Goal: Task Accomplishment & Management: Complete application form

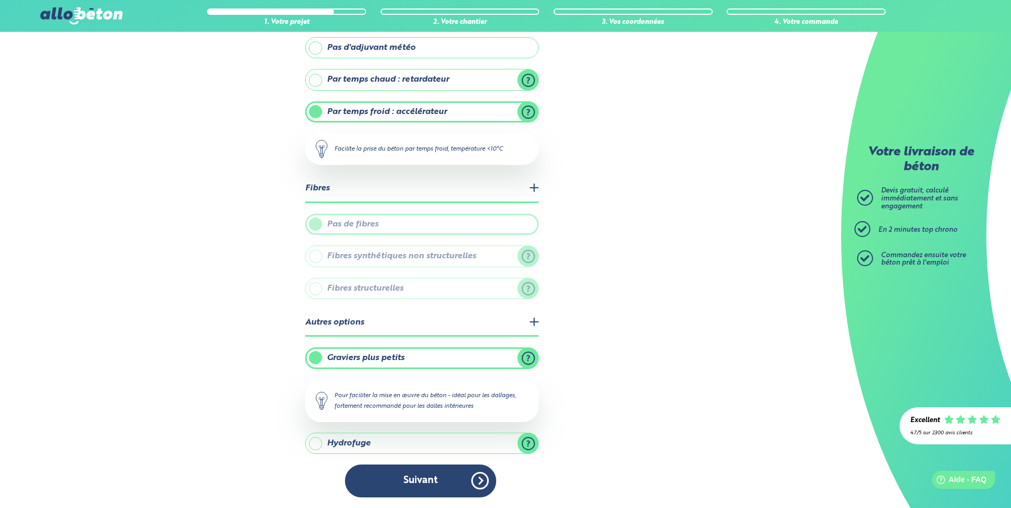
click at [447, 480] on button "Suivant" at bounding box center [420, 481] width 151 height 32
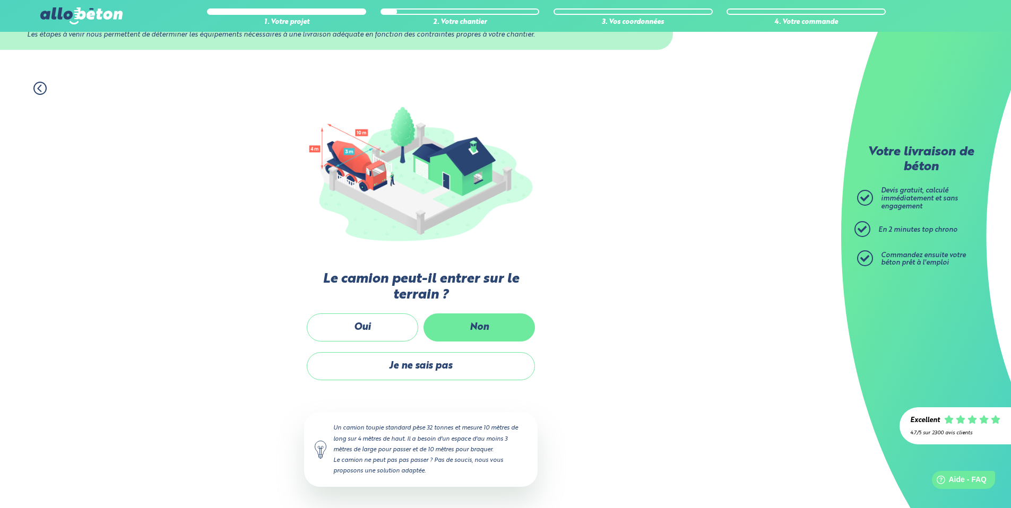
click at [474, 331] on label "Non" at bounding box center [478, 328] width 111 height 28
click at [0, 0] on input "Non" at bounding box center [0, 0] width 0 height 0
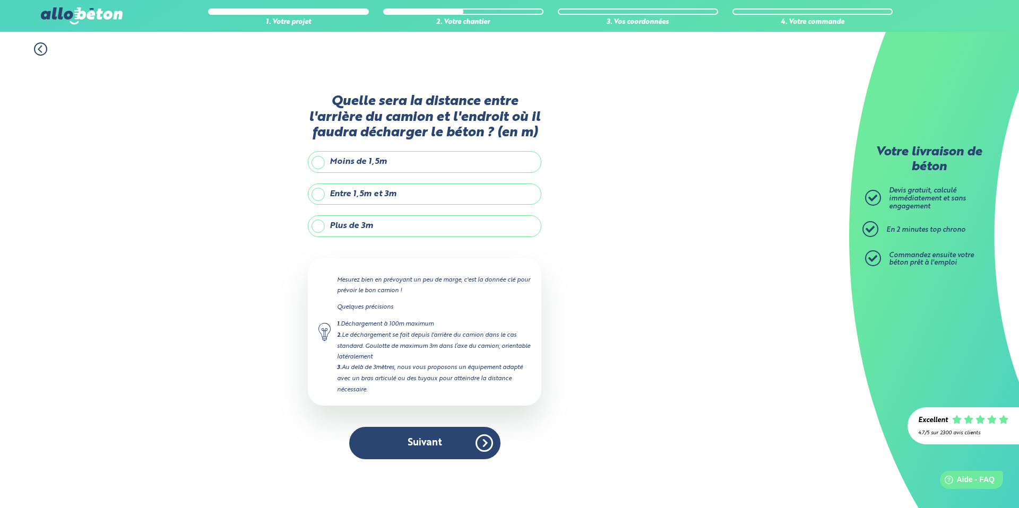
click at [30, 48] on div "1. Votre projet 2. Votre chantier 3. Vos coordonnées 4. Votre commande" at bounding box center [424, 44] width 849 height 24
click at [37, 49] on icon at bounding box center [40, 48] width 13 height 13
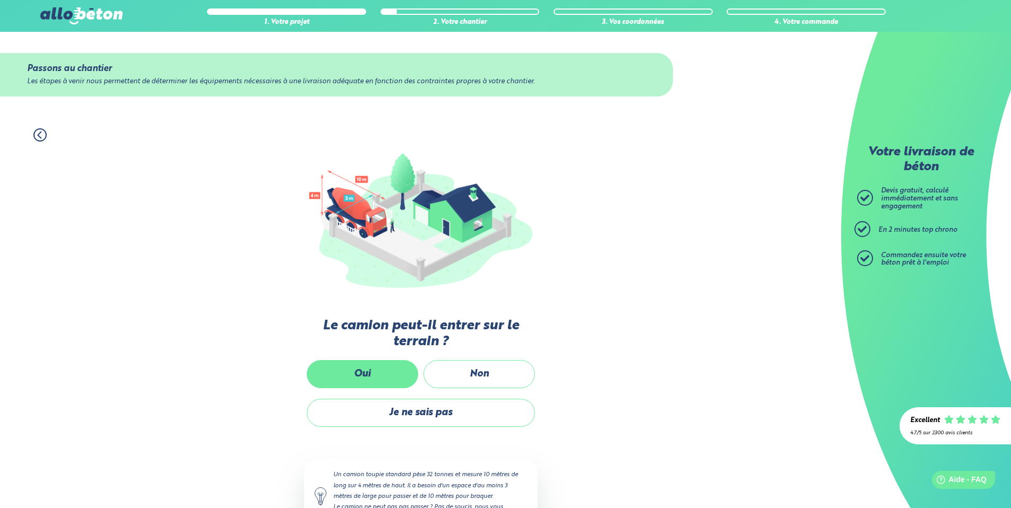
click at [372, 366] on label "Oui" at bounding box center [362, 374] width 111 height 28
click at [0, 0] on input "Oui" at bounding box center [0, 0] width 0 height 0
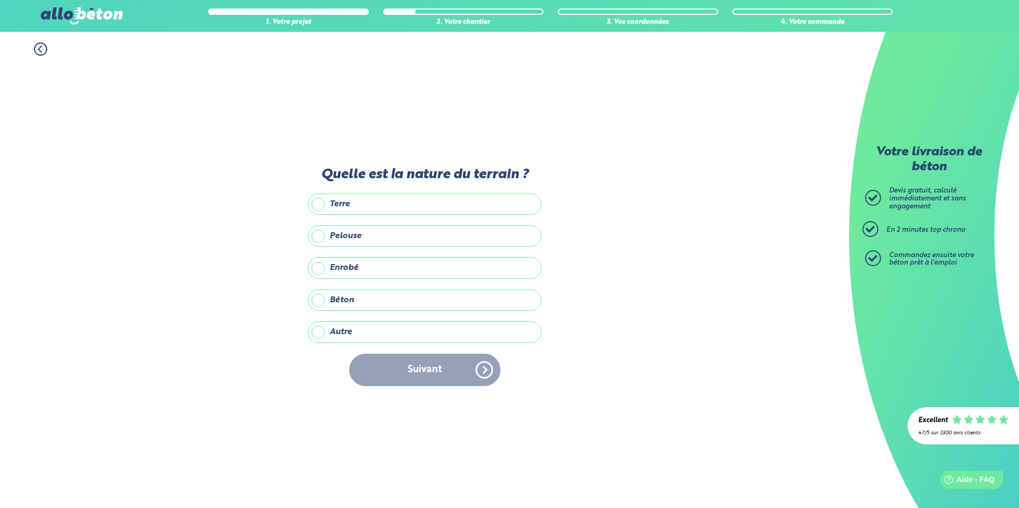
click at [34, 46] on icon at bounding box center [40, 48] width 13 height 13
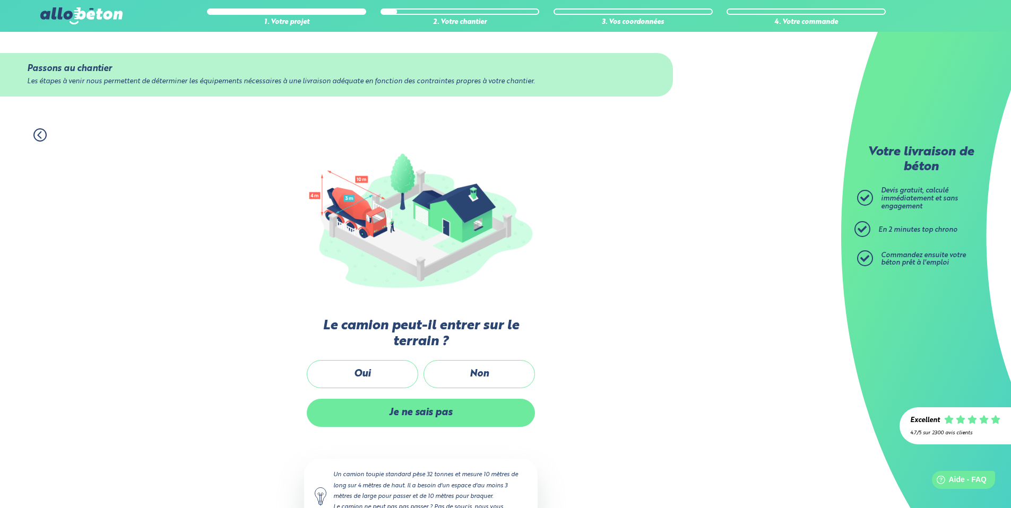
click at [430, 412] on label "Je ne sais pas" at bounding box center [421, 413] width 228 height 28
click at [0, 0] on input "Je ne sais pas" at bounding box center [0, 0] width 0 height 0
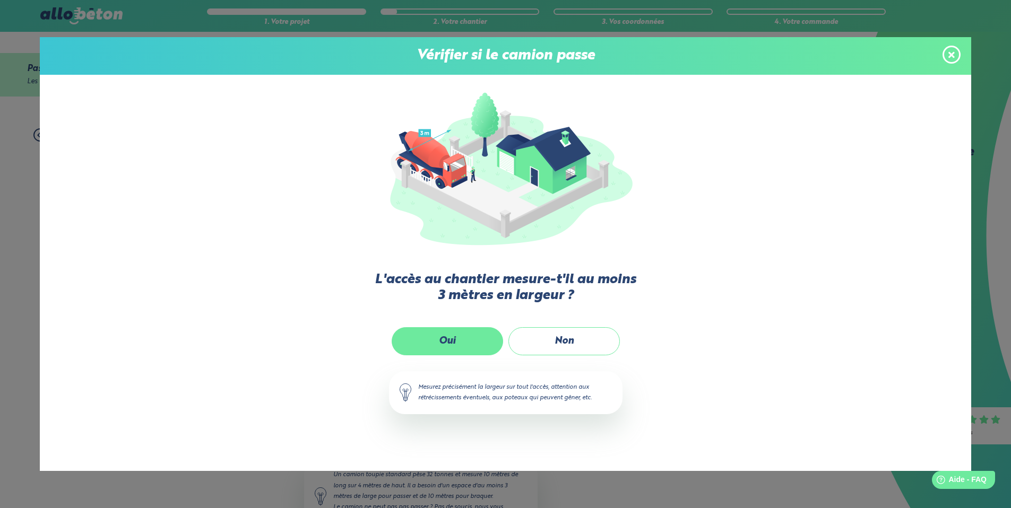
click at [464, 339] on label "Oui" at bounding box center [447, 341] width 111 height 28
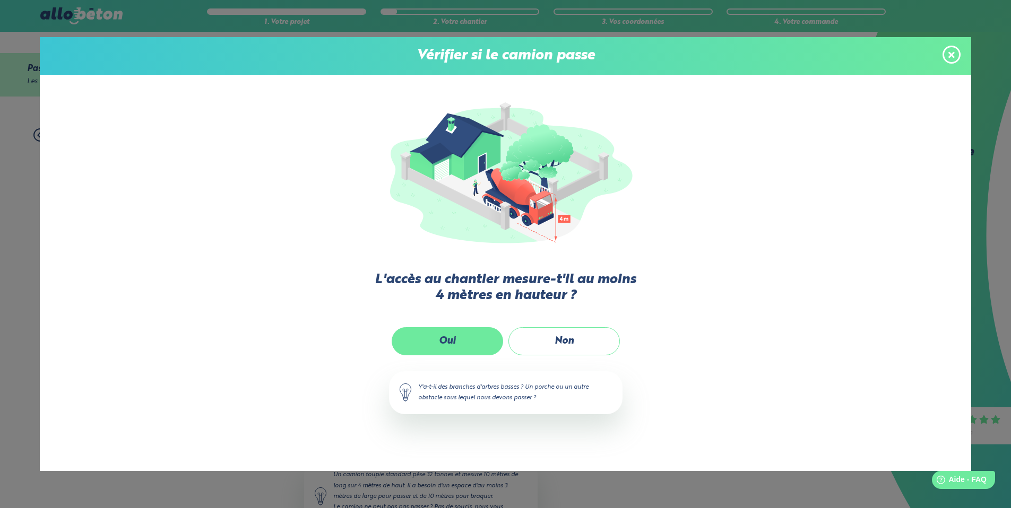
click at [447, 344] on label "Oui" at bounding box center [447, 341] width 111 height 28
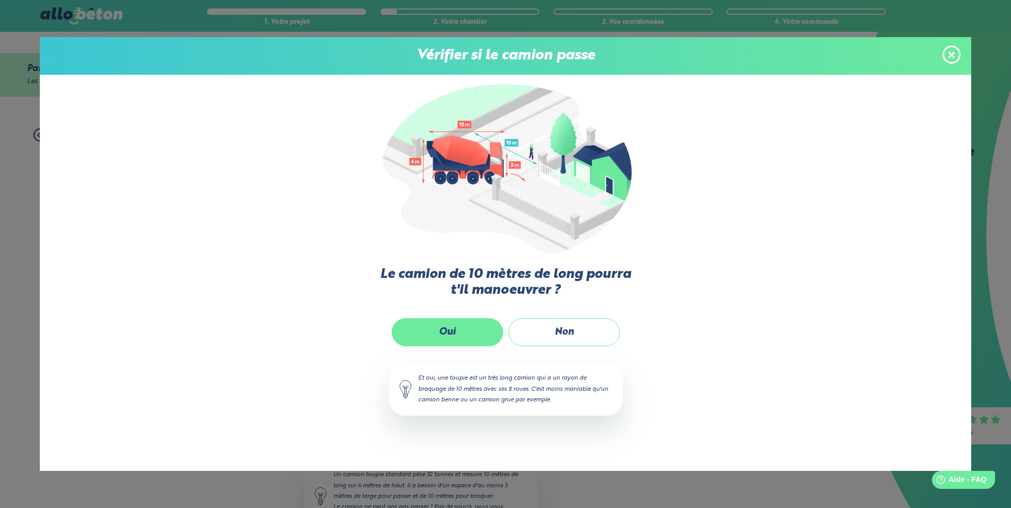
click at [452, 325] on label "Oui" at bounding box center [447, 332] width 111 height 28
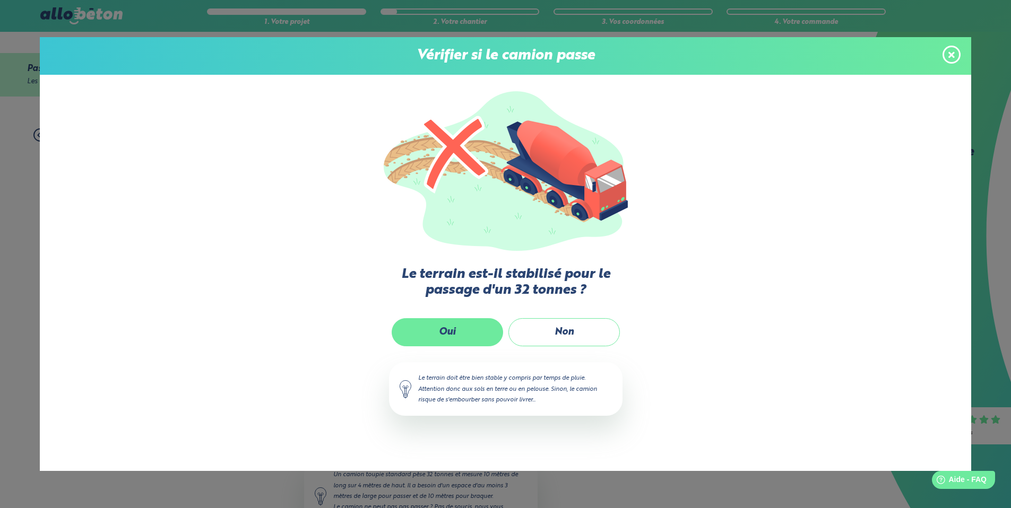
click at [448, 324] on label "Oui" at bounding box center [447, 332] width 111 height 28
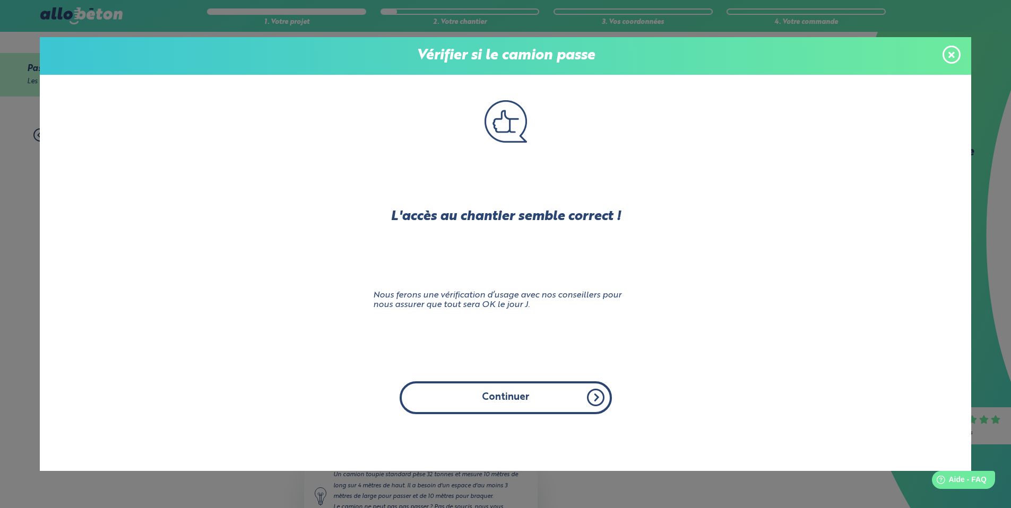
click at [505, 396] on button "Continuer" at bounding box center [505, 397] width 212 height 32
click input "Oui" at bounding box center [0, 0] width 0 height 0
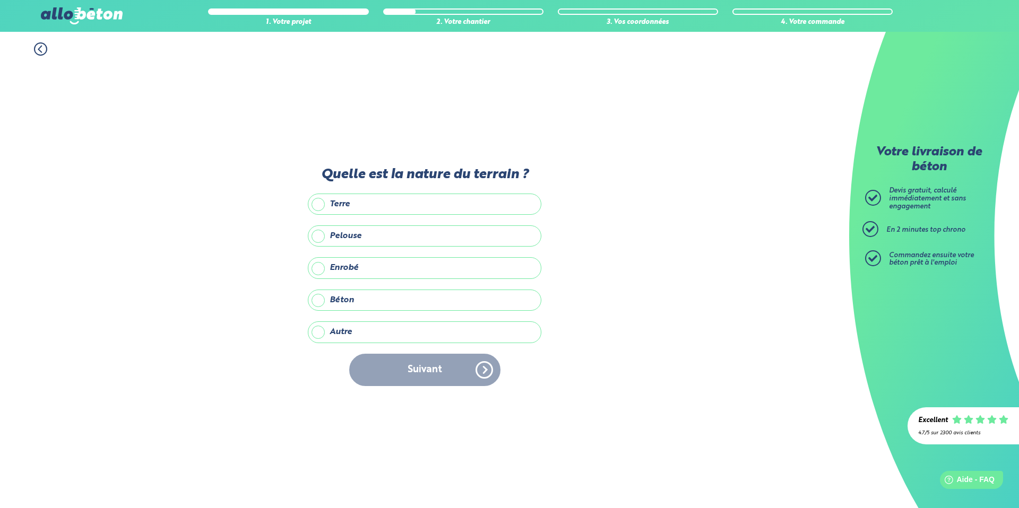
click at [383, 213] on label "Terre" at bounding box center [424, 204] width 233 height 21
click at [0, 0] on input "Terre" at bounding box center [0, 0] width 0 height 0
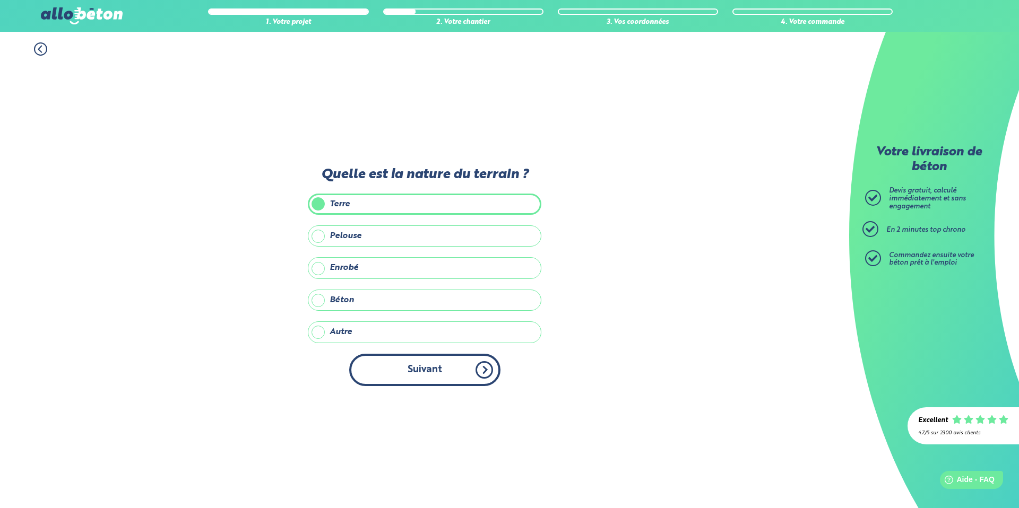
click at [416, 360] on button "Suivant" at bounding box center [424, 370] width 151 height 32
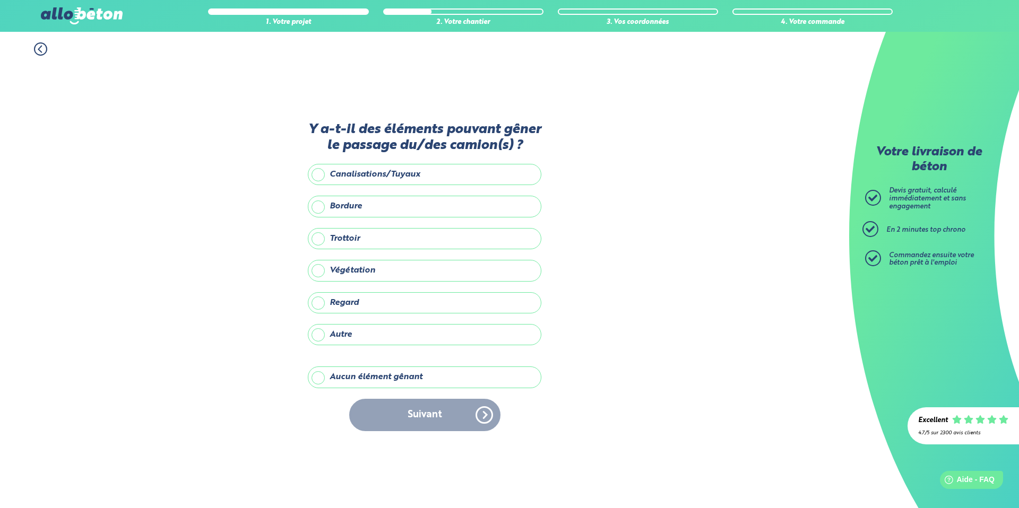
click at [331, 212] on label "Bordure" at bounding box center [424, 206] width 233 height 21
click at [0, 0] on input "Bordure" at bounding box center [0, 0] width 0 height 0
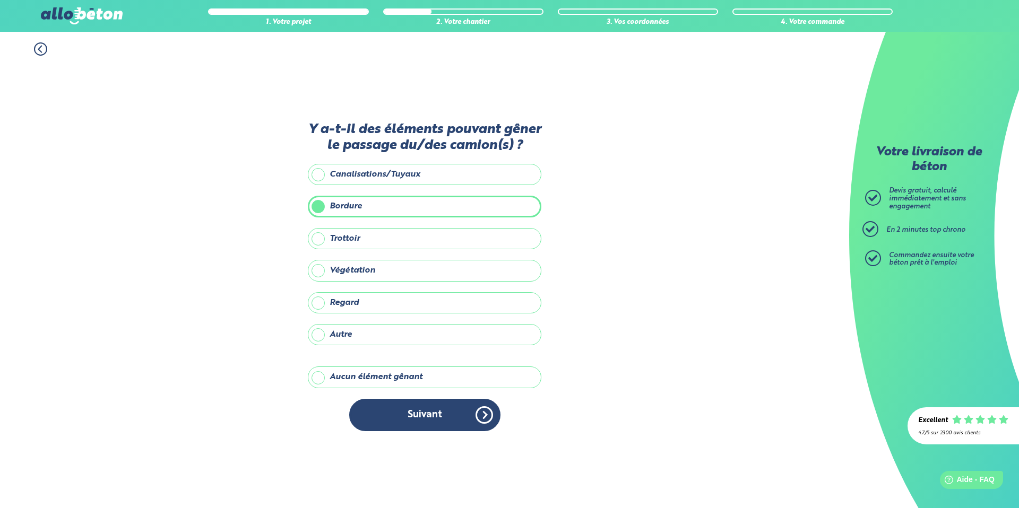
click at [340, 205] on label "Bordure" at bounding box center [424, 206] width 233 height 21
click at [0, 0] on input "Bordure" at bounding box center [0, 0] width 0 height 0
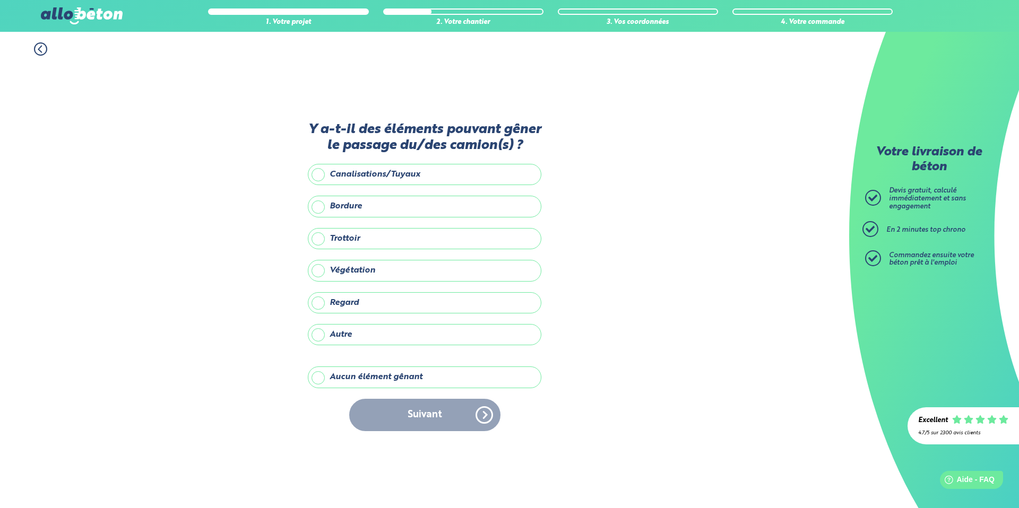
click at [353, 181] on label "Canalisations/Tuyaux" at bounding box center [424, 174] width 233 height 21
click at [0, 0] on input "Canalisations/Tuyaux" at bounding box center [0, 0] width 0 height 0
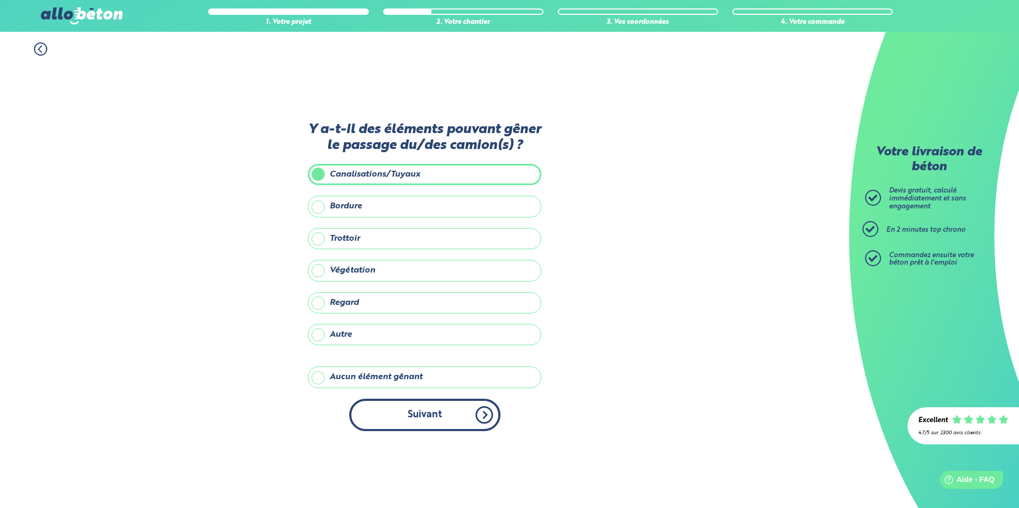
click at [423, 412] on button "Suivant" at bounding box center [424, 415] width 151 height 32
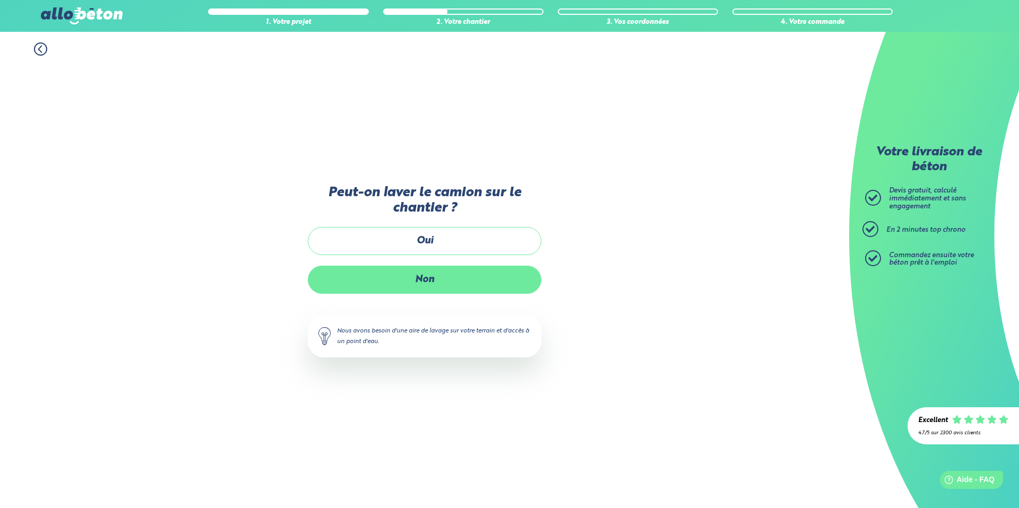
click at [423, 285] on label "Non" at bounding box center [424, 280] width 233 height 28
click at [0, 0] on input "Non" at bounding box center [0, 0] width 0 height 0
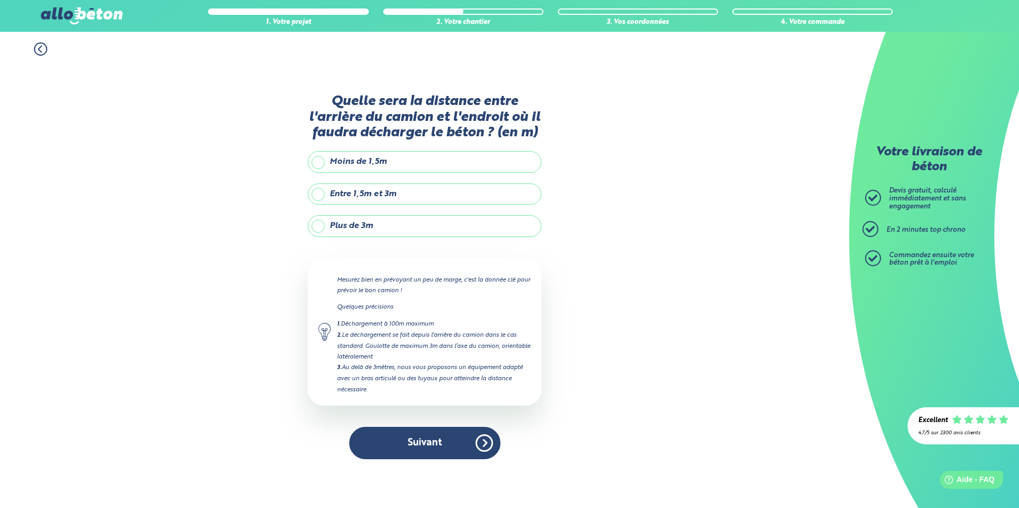
click at [384, 215] on label "Plus de 3m" at bounding box center [424, 225] width 233 height 21
click at [0, 0] on input "Plus de 3m" at bounding box center [0, 0] width 0 height 0
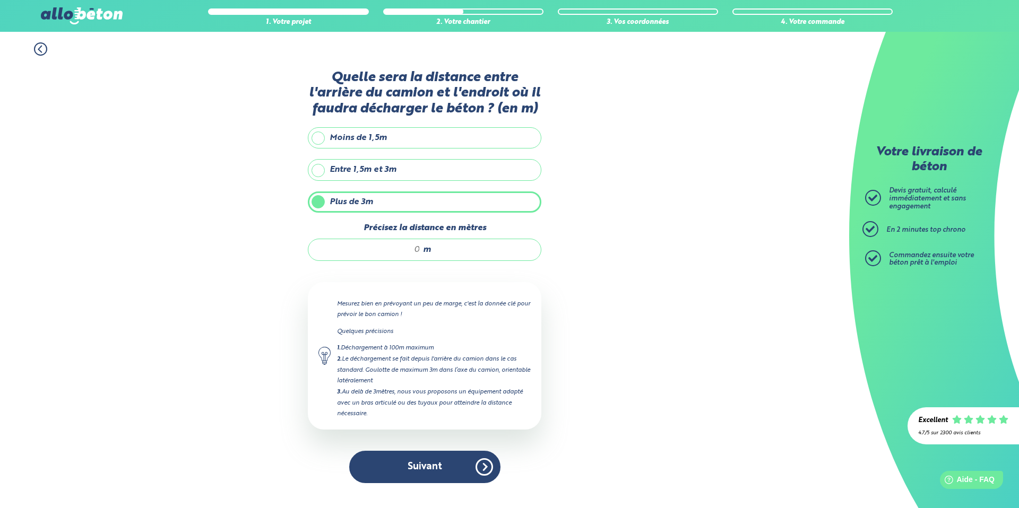
click at [400, 254] on input "Précisez la distance en mètres" at bounding box center [369, 250] width 101 height 11
type input "12"
click at [281, 260] on div "1. Votre projet 2. Votre chantier 3. Vos coordonnées 4. Votre commande Quelle s…" at bounding box center [424, 270] width 849 height 476
click at [423, 461] on button "Suivant" at bounding box center [424, 467] width 151 height 32
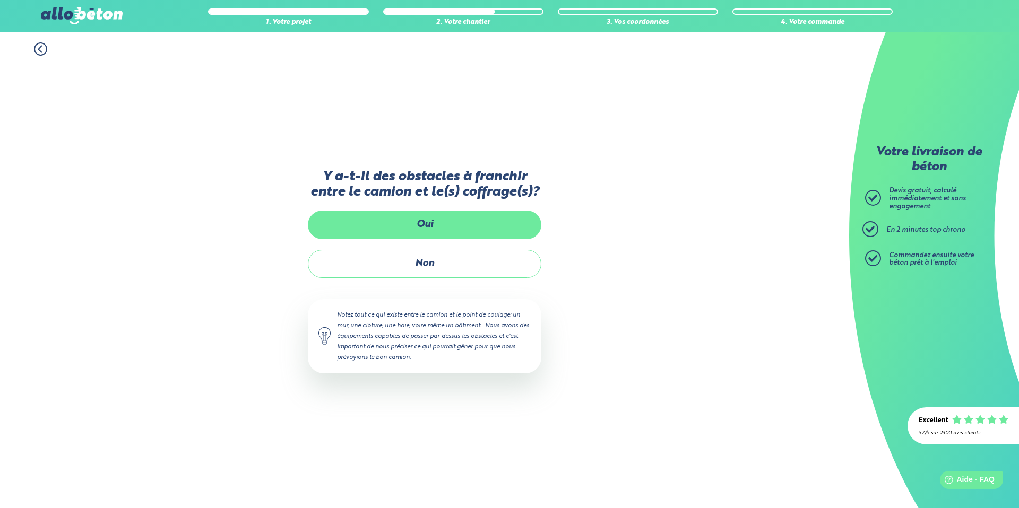
click at [437, 235] on label "Oui" at bounding box center [424, 225] width 233 height 28
click at [0, 0] on input "Oui" at bounding box center [0, 0] width 0 height 0
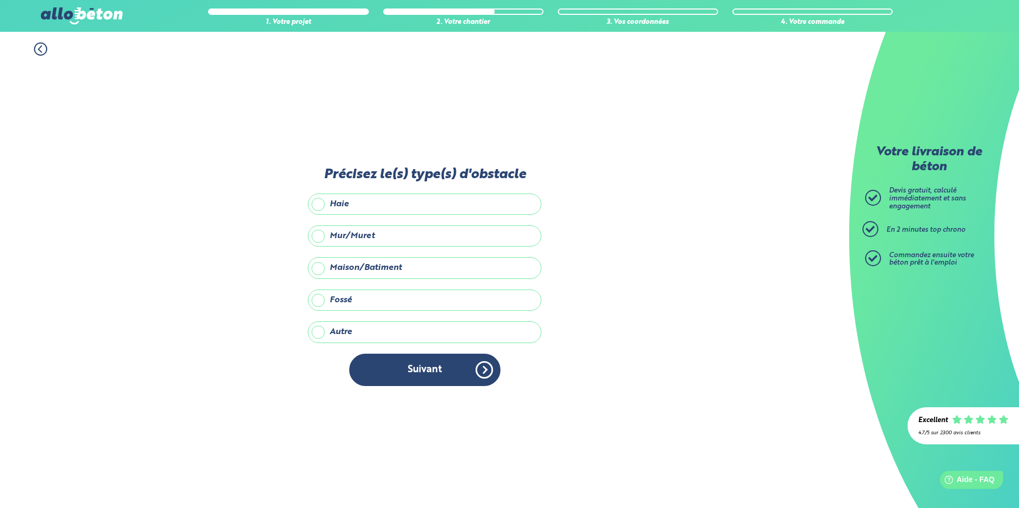
click at [366, 231] on label "Mur/Muret" at bounding box center [424, 235] width 233 height 21
click at [0, 0] on input "Mur/Muret" at bounding box center [0, 0] width 0 height 0
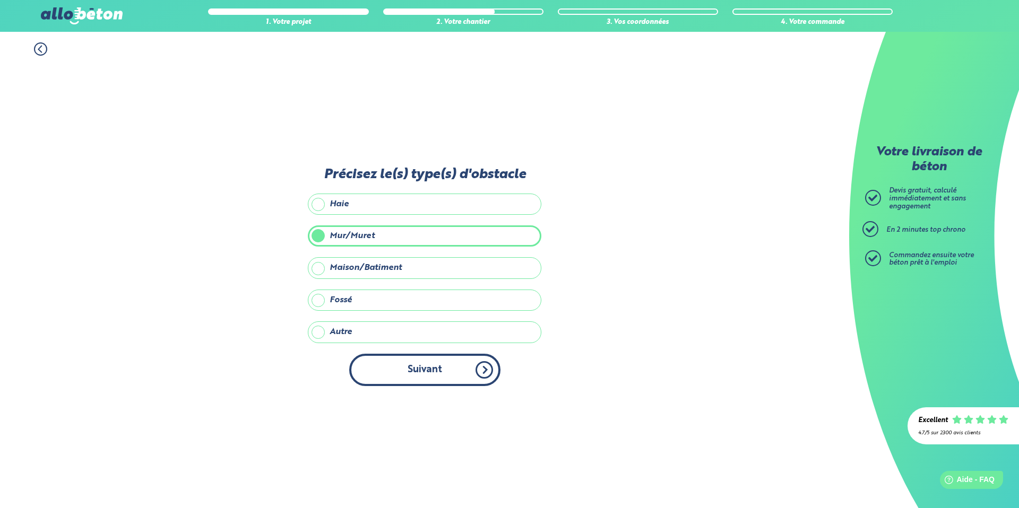
click at [420, 380] on button "Suivant" at bounding box center [424, 370] width 151 height 32
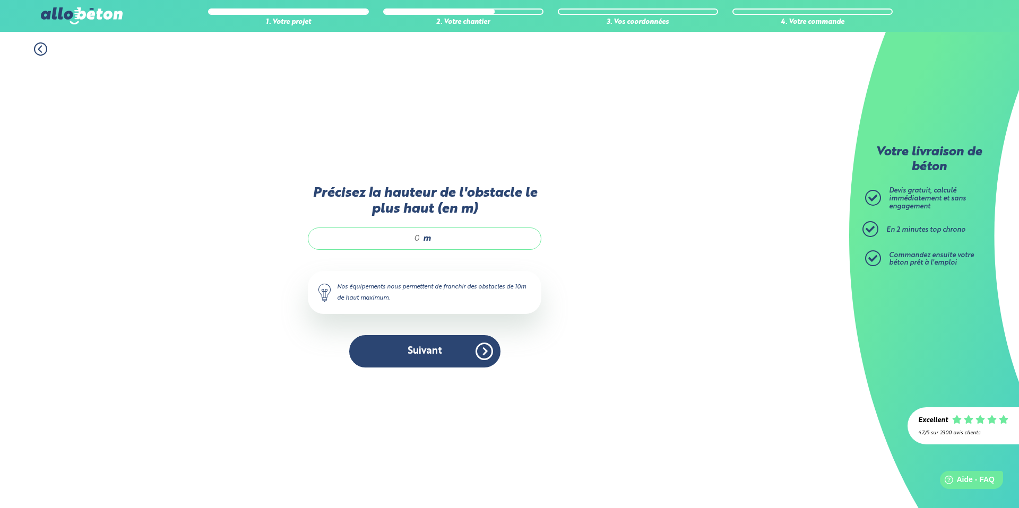
click at [409, 232] on div "m" at bounding box center [424, 239] width 233 height 22
click at [410, 240] on input "Précisez la hauteur de l'obstacle le plus haut (en m)" at bounding box center [369, 238] width 101 height 11
type input "2"
click at [431, 342] on button "Suivant" at bounding box center [424, 351] width 151 height 32
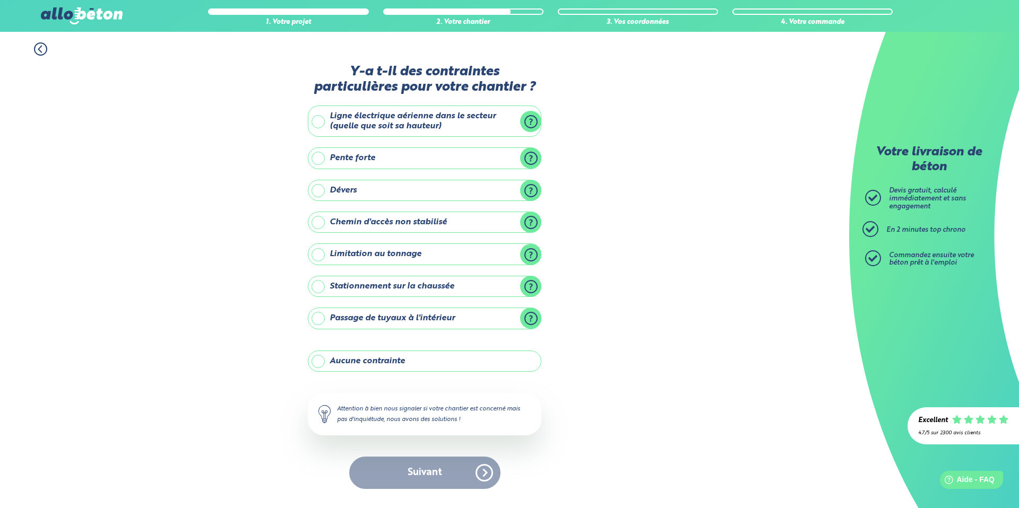
click at [424, 121] on label "Ligne électrique aérienne dans le secteur (quelle que soit sa hauteur)" at bounding box center [424, 121] width 233 height 31
click at [0, 0] on input "Ligne électrique aérienne dans le secteur (quelle que soit sa hauteur)" at bounding box center [0, 0] width 0 height 0
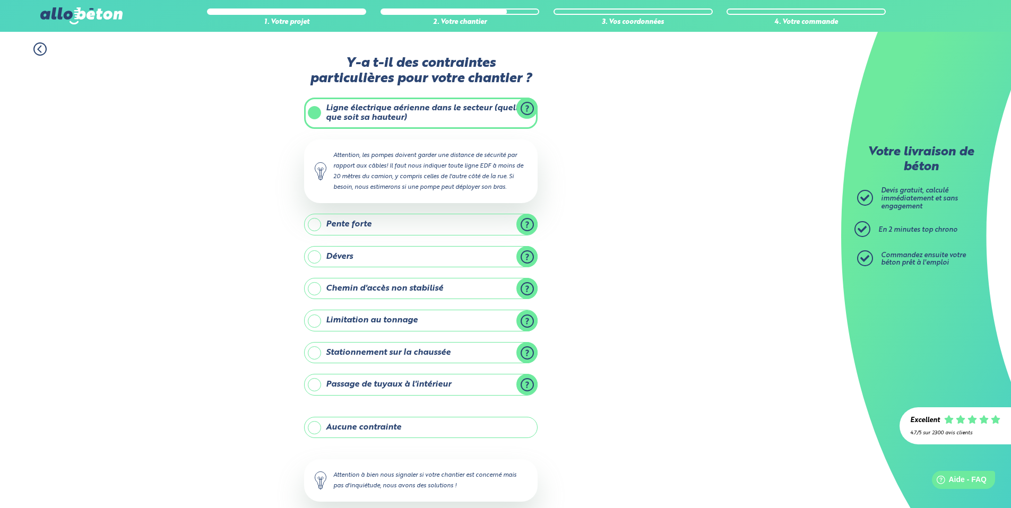
click at [396, 217] on label "Pente forte" at bounding box center [420, 224] width 233 height 21
click at [0, 0] on input "Pente forte" at bounding box center [0, 0] width 0 height 0
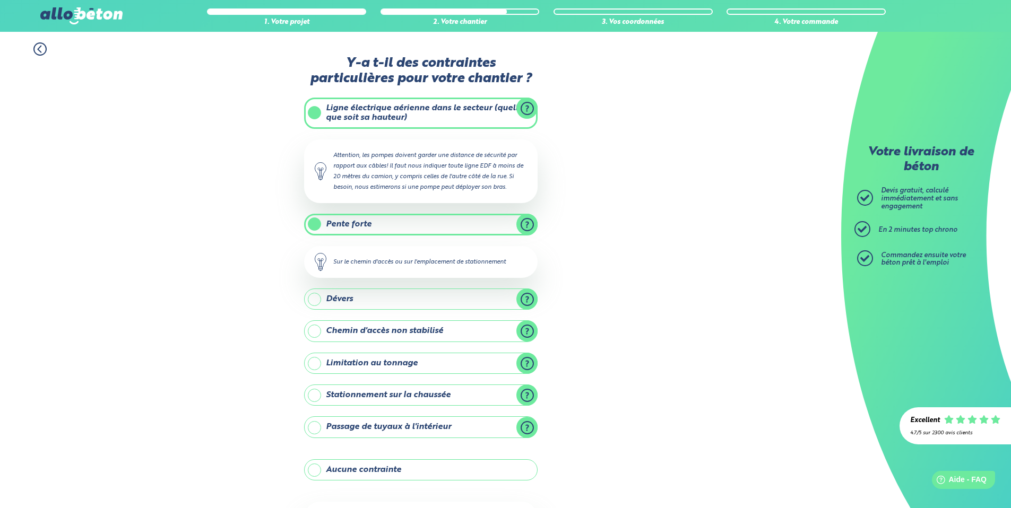
click at [372, 224] on label "Pente forte" at bounding box center [420, 224] width 233 height 21
click at [0, 0] on input "Pente forte" at bounding box center [0, 0] width 0 height 0
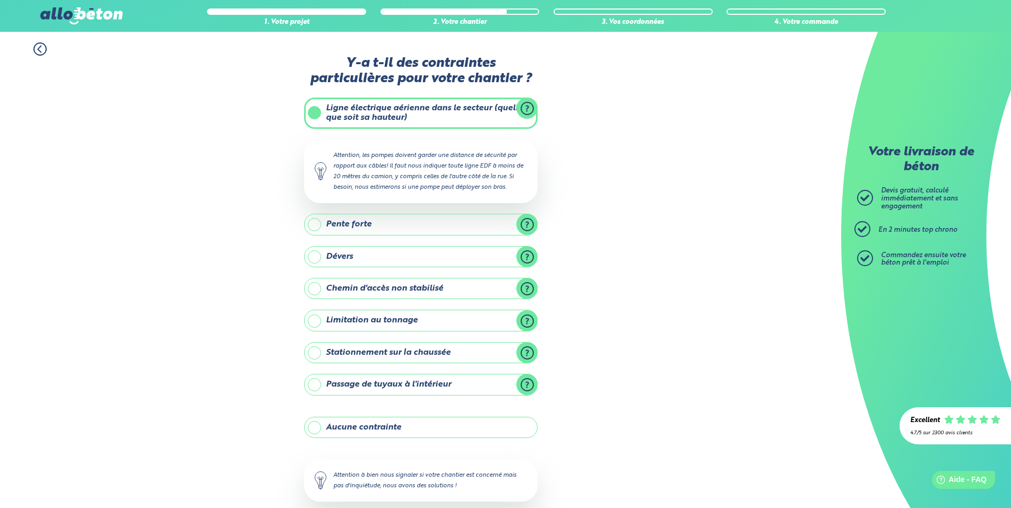
click at [381, 119] on label "Ligne électrique aérienne dans le secteur (quelle que soit sa hauteur)" at bounding box center [420, 113] width 233 height 31
click at [0, 0] on input "Ligne électrique aérienne dans le secteur (quelle que soit sa hauteur)" at bounding box center [0, 0] width 0 height 0
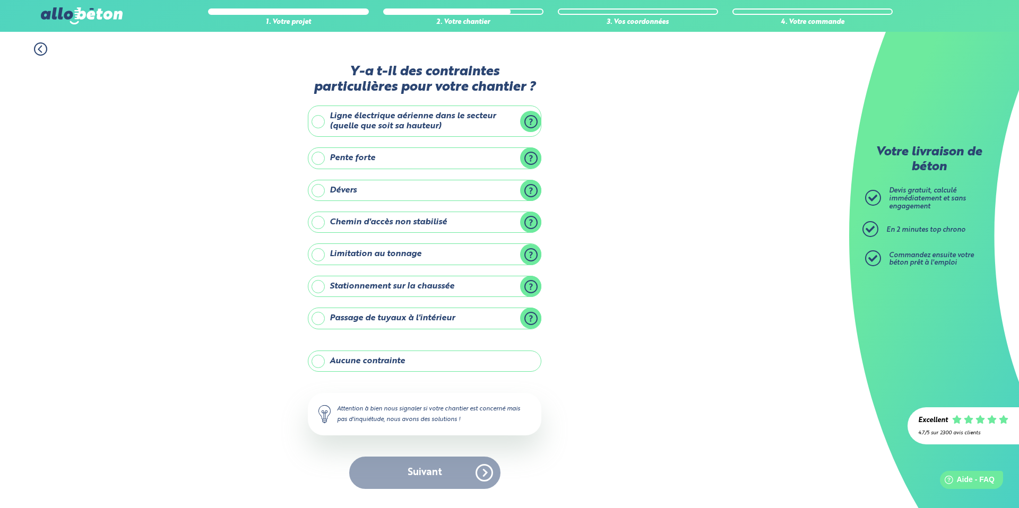
click at [395, 364] on label "Aucune contrainte" at bounding box center [424, 361] width 233 height 21
click at [0, 0] on input "Aucune contrainte" at bounding box center [0, 0] width 0 height 0
click at [411, 481] on button "Suivant" at bounding box center [424, 473] width 151 height 32
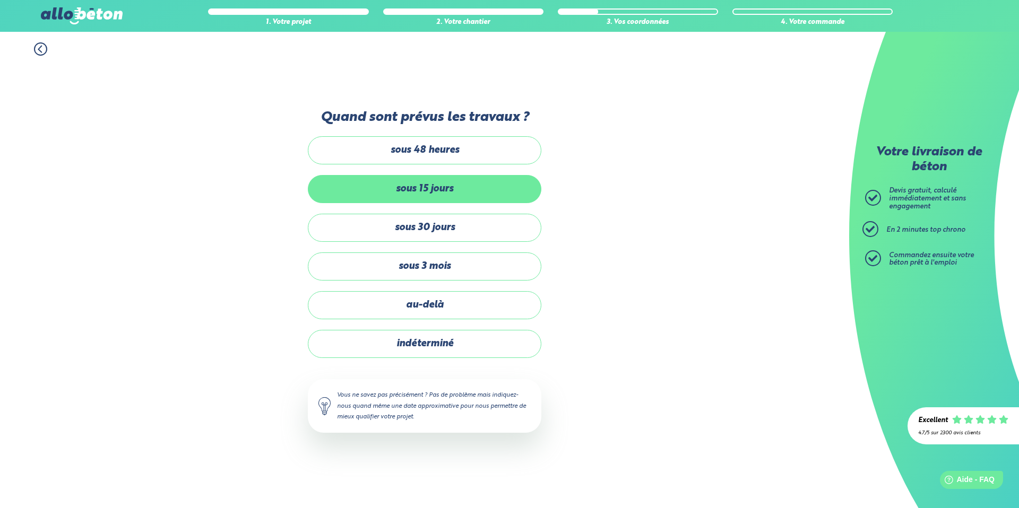
click at [447, 194] on label "sous 15 jours" at bounding box center [424, 189] width 233 height 28
click at [0, 0] on input "sous 15 jours" at bounding box center [0, 0] width 0 height 0
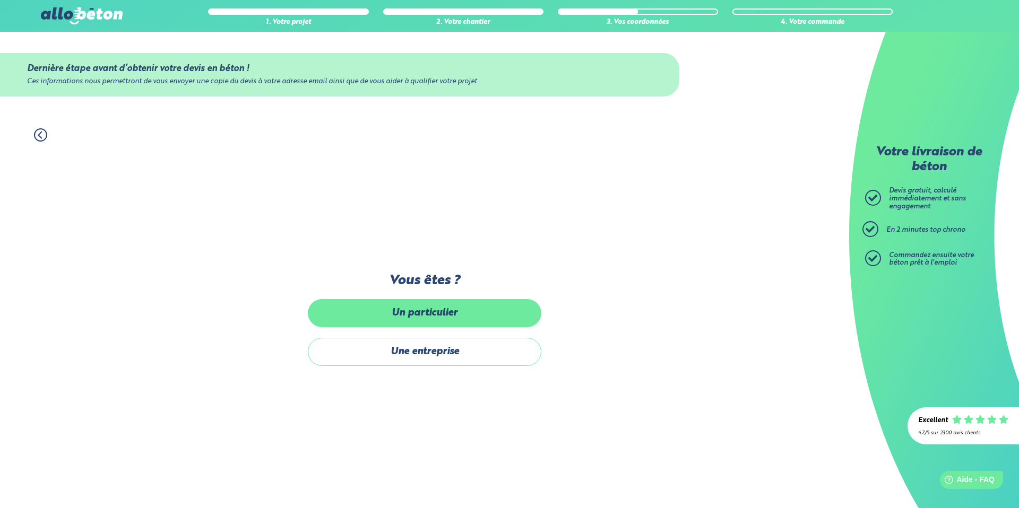
click at [421, 311] on label "Un particulier" at bounding box center [424, 313] width 233 height 28
click at [0, 0] on input "Un particulier" at bounding box center [0, 0] width 0 height 0
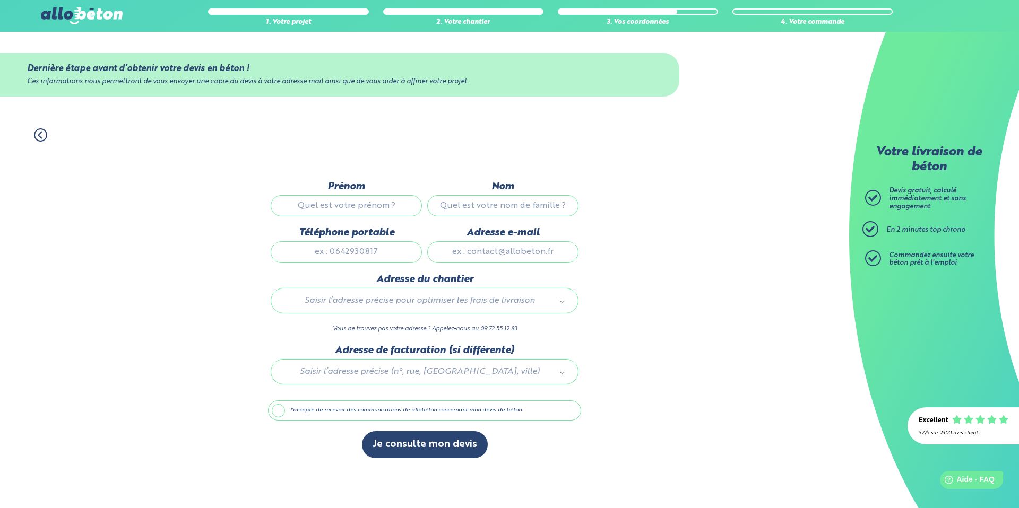
click at [372, 204] on input "Prénom" at bounding box center [346, 205] width 151 height 21
type input "[PERSON_NAME]"
click at [467, 208] on input "Nom" at bounding box center [502, 205] width 151 height 21
click at [358, 229] on label "Téléphone portable" at bounding box center [346, 233] width 151 height 12
click at [358, 241] on input "Téléphone portable" at bounding box center [346, 251] width 151 height 21
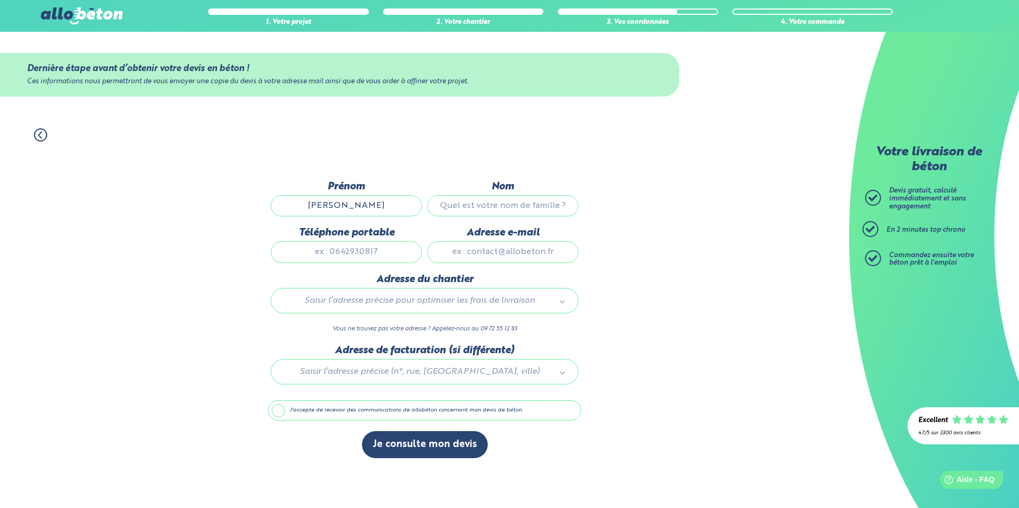
click at [476, 202] on input "Nom" at bounding box center [502, 205] width 151 height 21
click at [360, 249] on input "Téléphone portable" at bounding box center [346, 251] width 151 height 21
click at [493, 205] on input ",hk" at bounding box center [502, 205] width 151 height 21
click at [498, 206] on input ",hk" at bounding box center [502, 205] width 151 height 21
type input "hk"
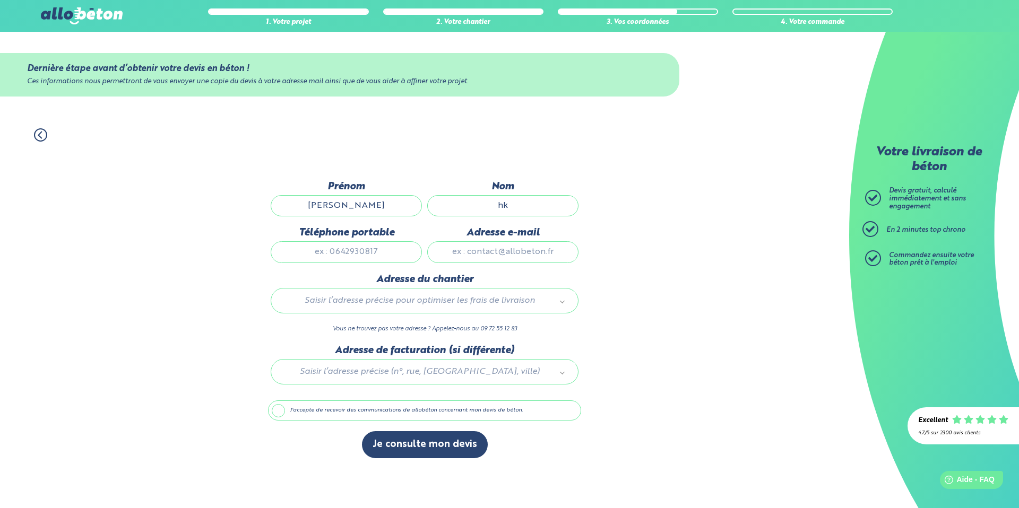
click at [354, 253] on input "Téléphone portable" at bounding box center [346, 251] width 151 height 21
click at [327, 247] on input "Téléphone portable" at bounding box center [346, 251] width 151 height 21
type input "0809010203"
click at [502, 251] on input "Adresse e-mail" at bounding box center [502, 251] width 151 height 21
type input "[EMAIL_ADDRESS][DOMAIN_NAME]"
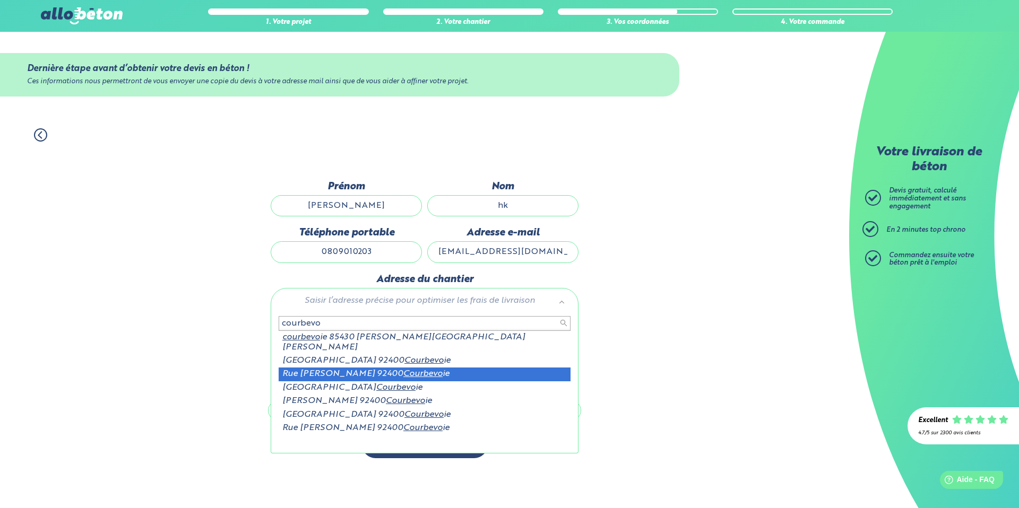
type input "courbevo"
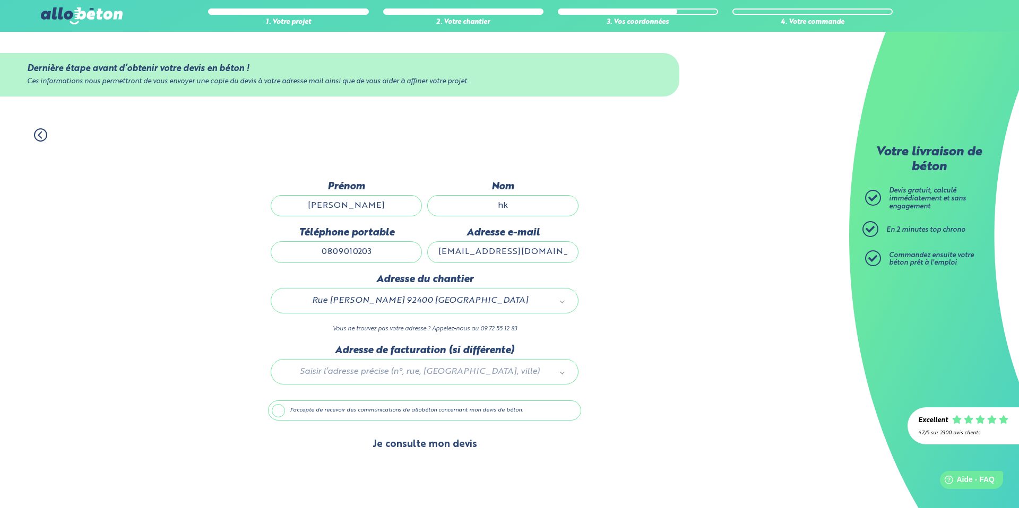
click at [403, 445] on button "Je consulte mon devis" at bounding box center [425, 444] width 126 height 27
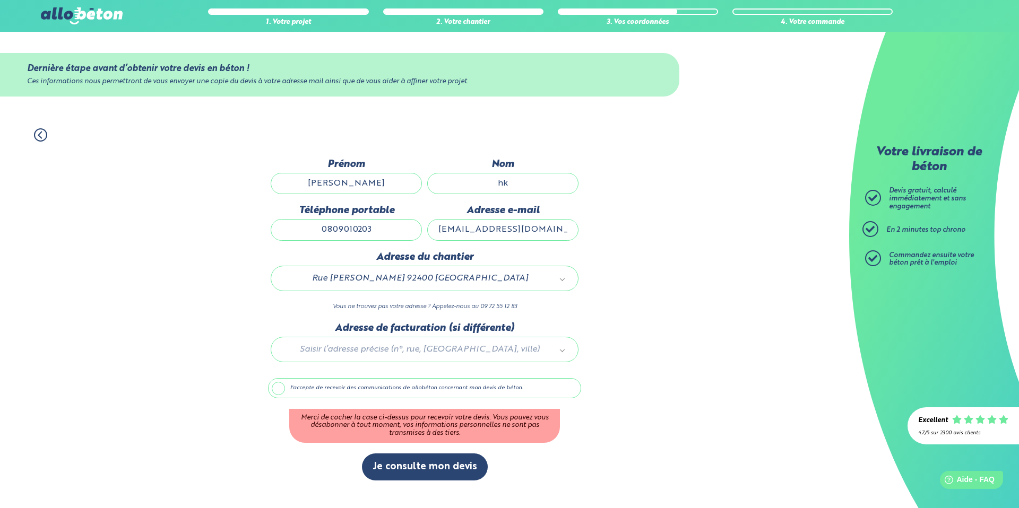
click at [313, 383] on label "J'accepte de recevoir des communications de allobéton concernant mon devis de b…" at bounding box center [424, 388] width 313 height 20
click at [0, 0] on input "J'accepte de recevoir des communications de allobéton concernant mon devis de b…" at bounding box center [0, 0] width 0 height 0
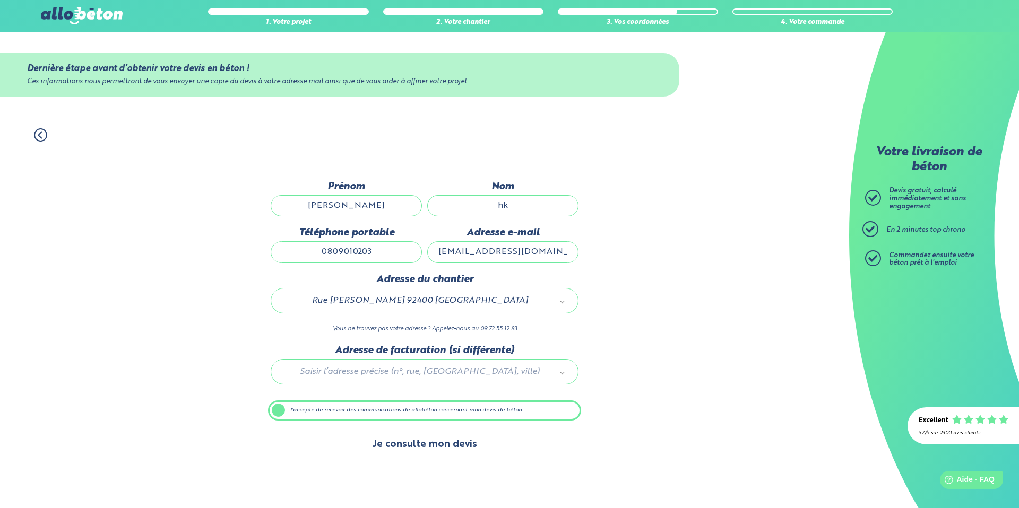
click at [426, 444] on button "Je consulte mon devis" at bounding box center [425, 444] width 126 height 27
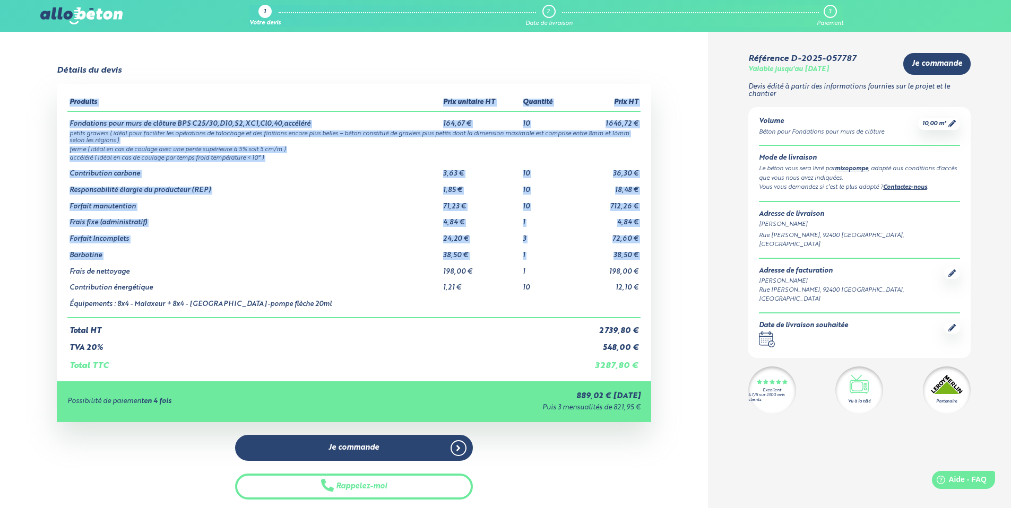
drag, startPoint x: 70, startPoint y: 271, endPoint x: 640, endPoint y: 273, distance: 570.3
click at [640, 273] on div "Produits Prix unitaire HT Quantité Prix HT Fondations pour murs de clôture BPS …" at bounding box center [354, 233] width 594 height 298
